Goal: Task Accomplishment & Management: Manage account settings

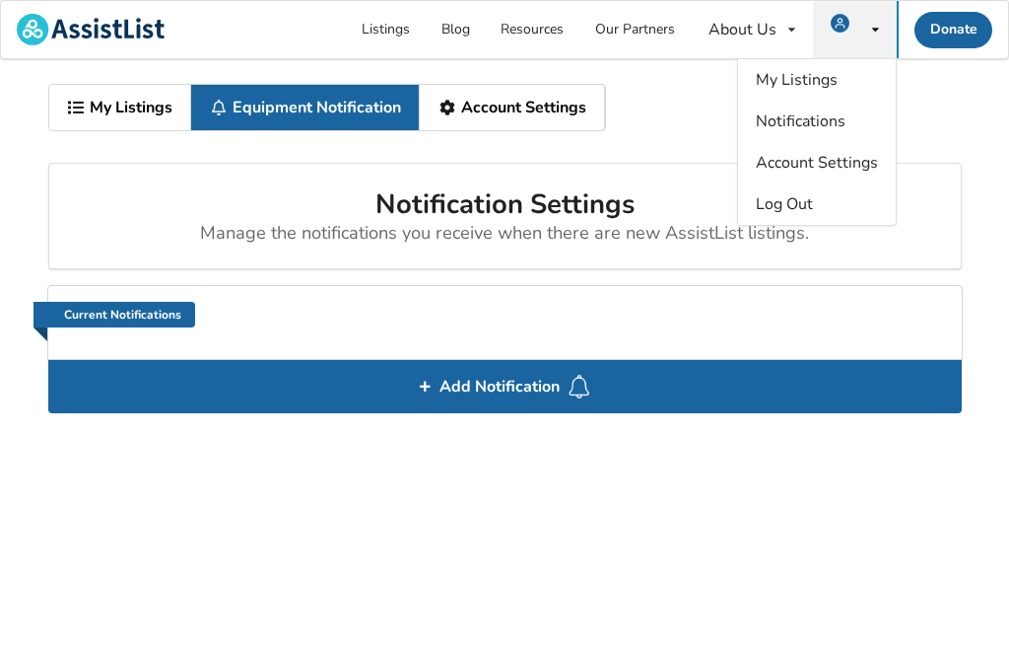
click at [132, 309] on link "Current Notifications" at bounding box center [115, 315] width 162 height 26
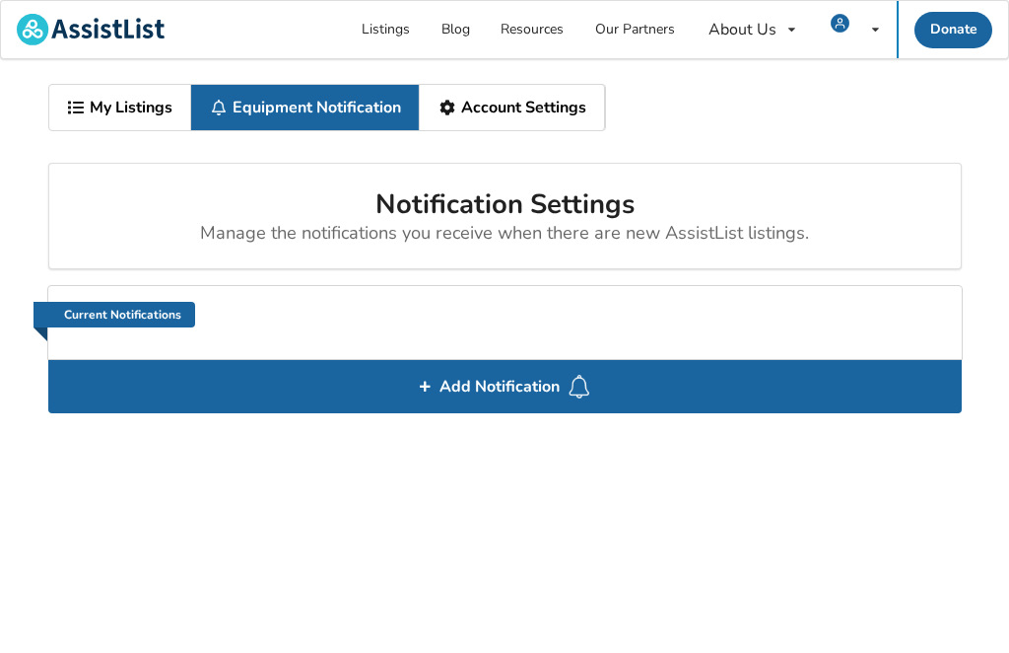
click at [127, 303] on link "Current Notifications" at bounding box center [115, 315] width 162 height 26
click at [127, 309] on link "Current Notifications" at bounding box center [115, 315] width 162 height 26
click at [870, 41] on div "My Listings Notifications Account Settings Log Out" at bounding box center [855, 29] width 84 height 57
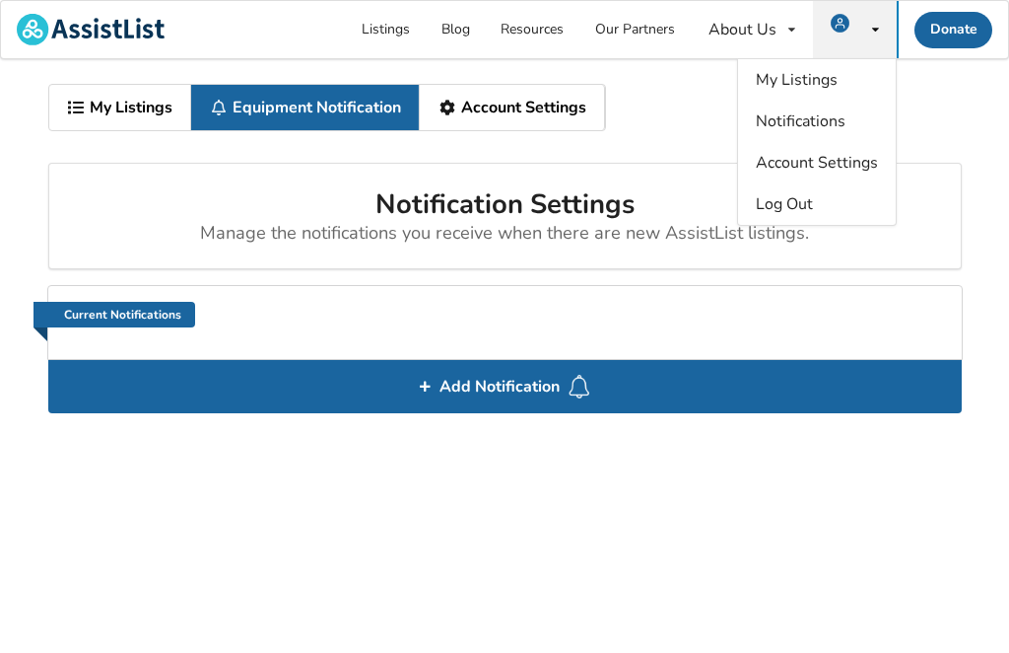
click at [824, 84] on span "My Listings" at bounding box center [797, 80] width 82 height 22
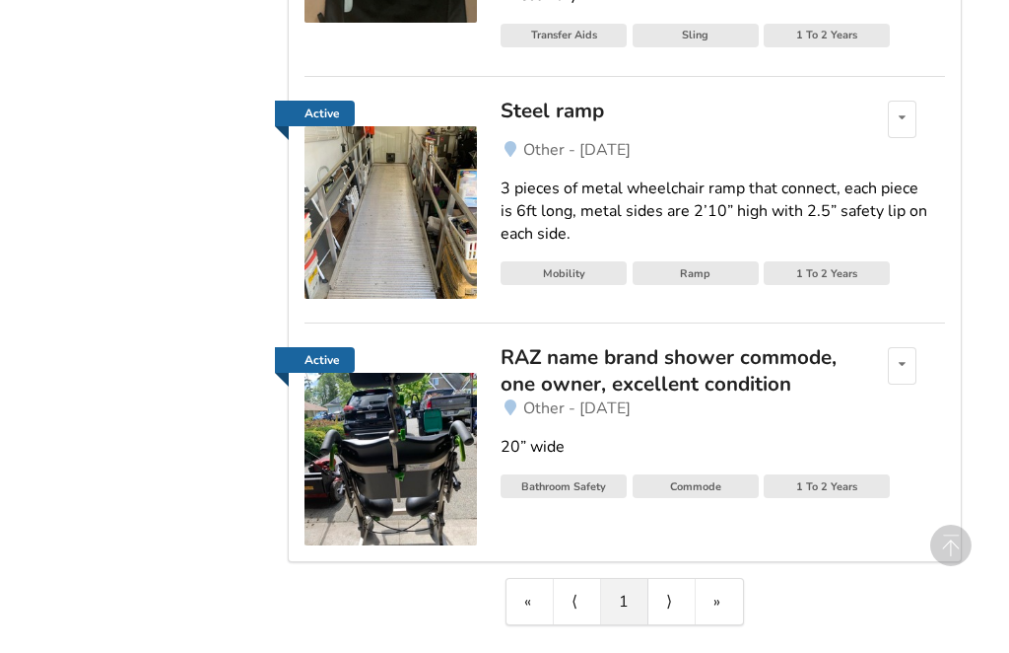
scroll to position [734, 0]
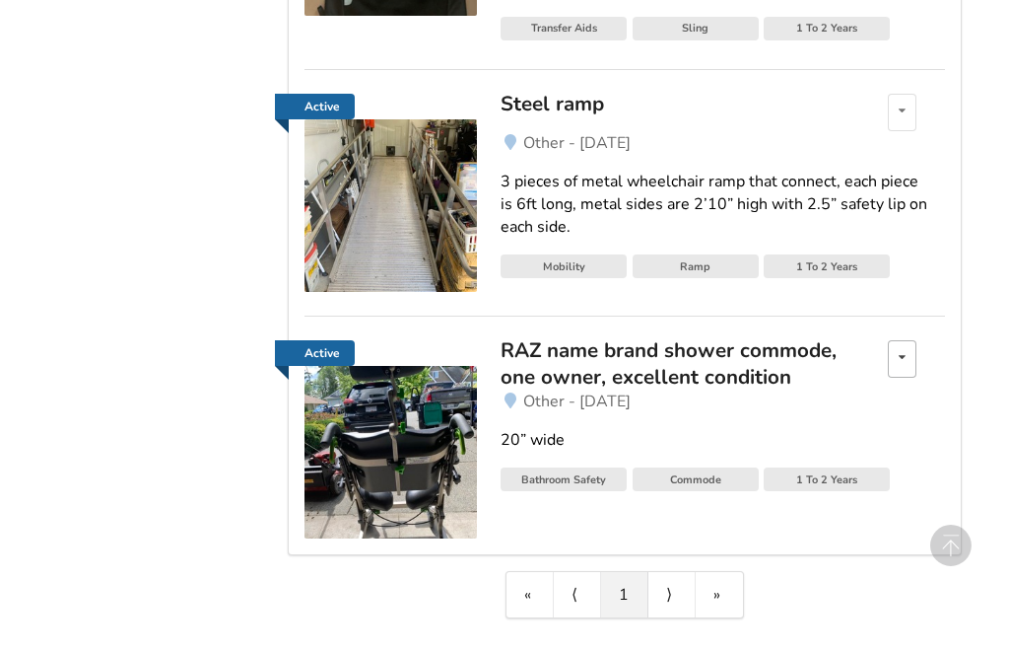
click at [902, 351] on icon at bounding box center [902, 357] width 7 height 12
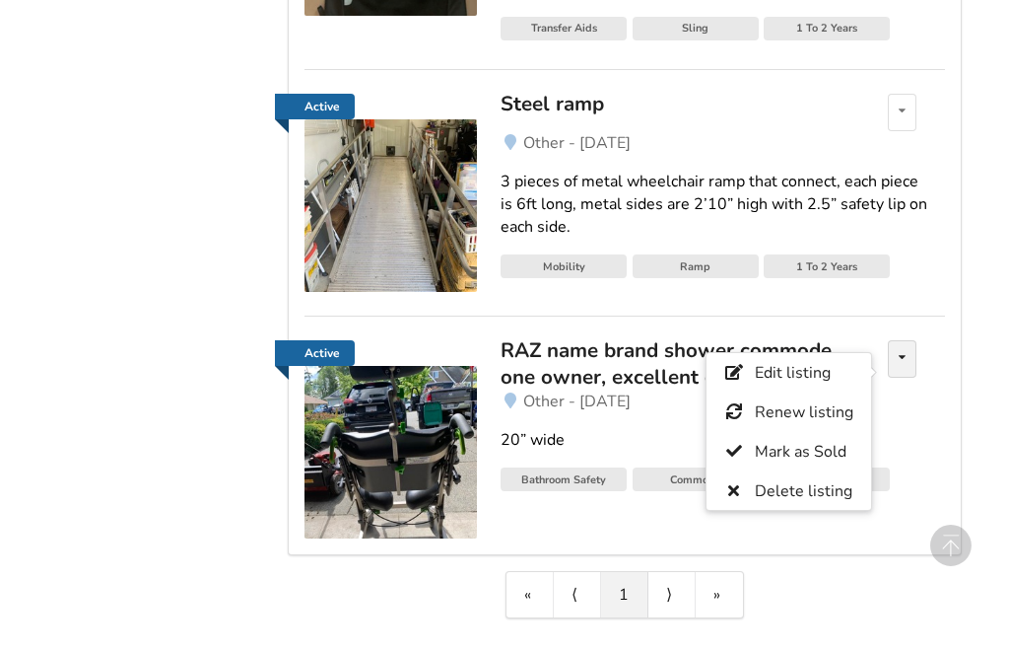
click at [923, 441] on div "20” wide" at bounding box center [723, 440] width 444 height 23
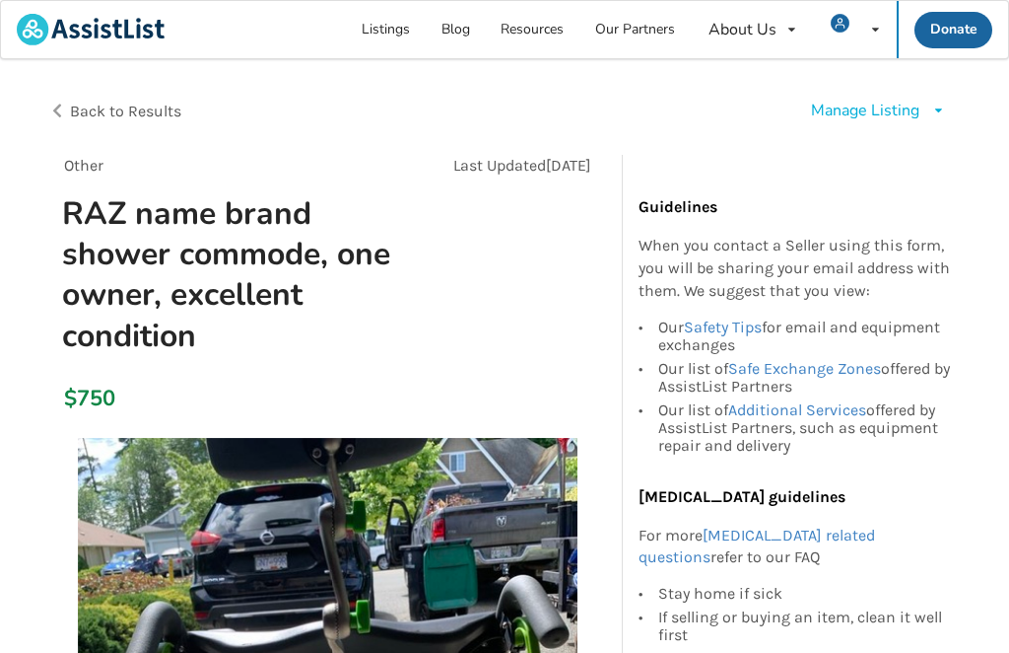
click at [929, 114] on div "Manage Listing Edit listing Renew listing Mark as Sold Delete listing" at bounding box center [878, 111] width 135 height 23
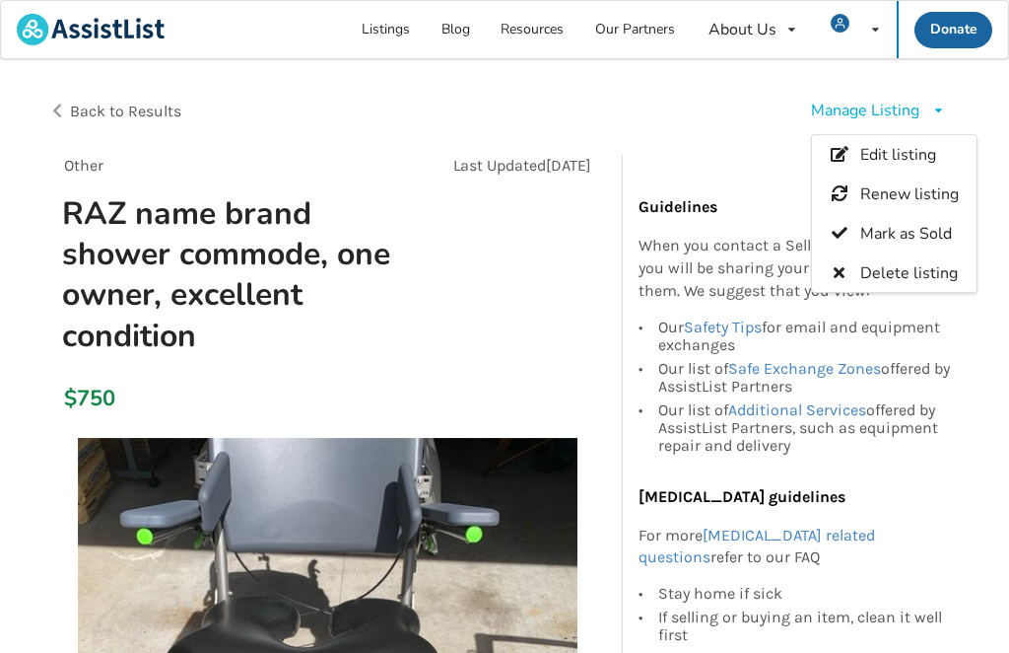
click at [707, 142] on div at bounding box center [505, 155] width 914 height 32
